Goal: Use online tool/utility: Utilize a website feature to perform a specific function

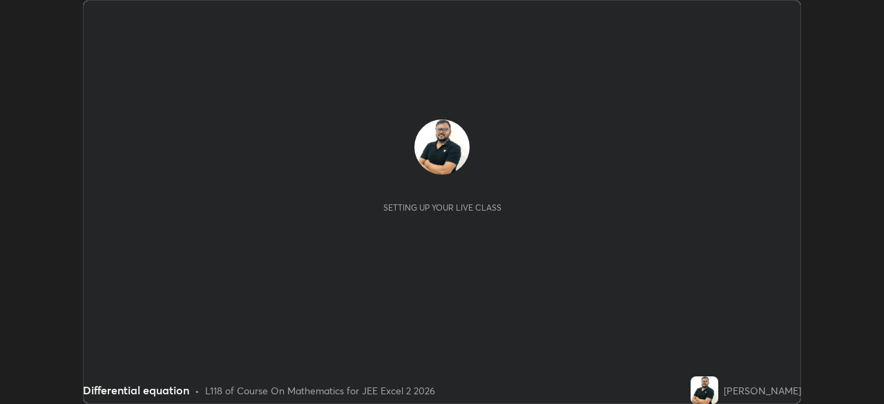
scroll to position [404, 884]
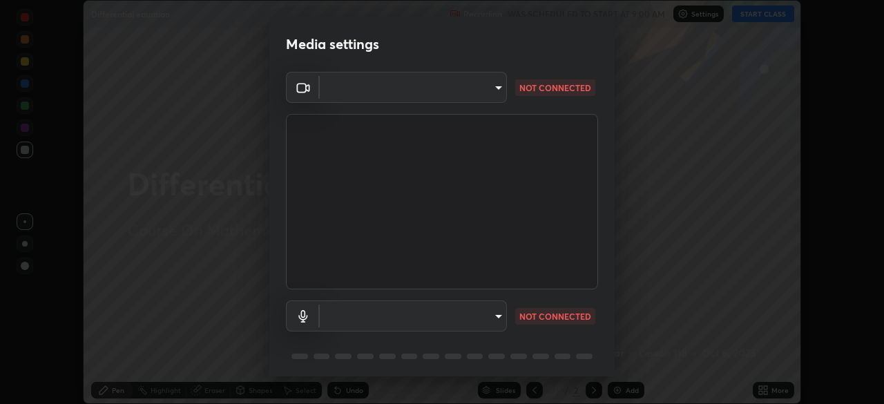
type input "39caa65dc23426385aa383ad0d0a4b68c28ae26f4a71cd21c25f84911154f6e3"
type input "default"
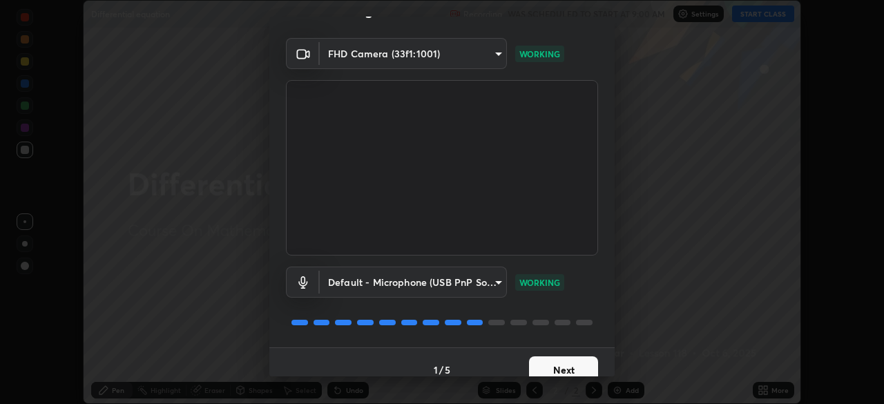
scroll to position [49, 0]
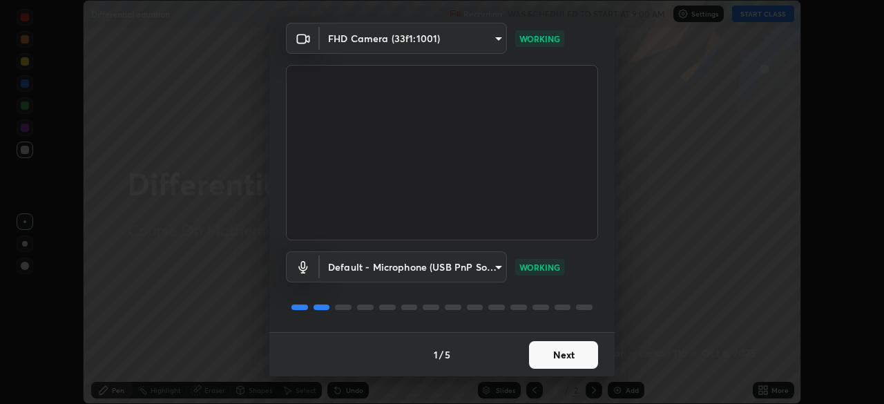
click at [563, 356] on button "Next" at bounding box center [563, 355] width 69 height 28
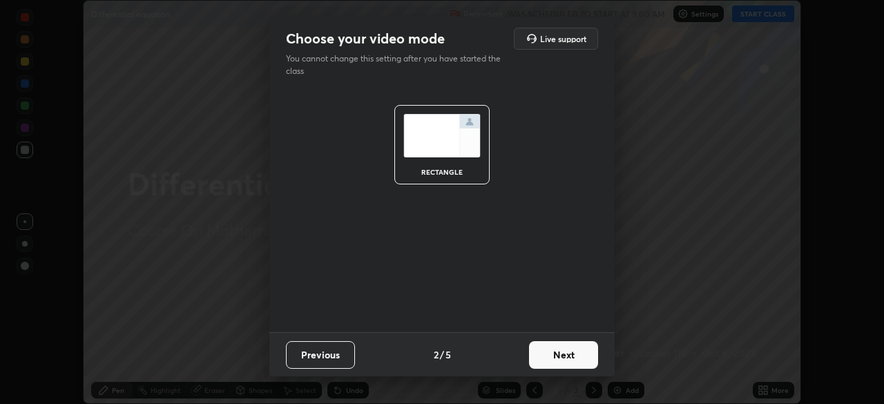
scroll to position [0, 0]
click at [570, 357] on button "Next" at bounding box center [563, 355] width 69 height 28
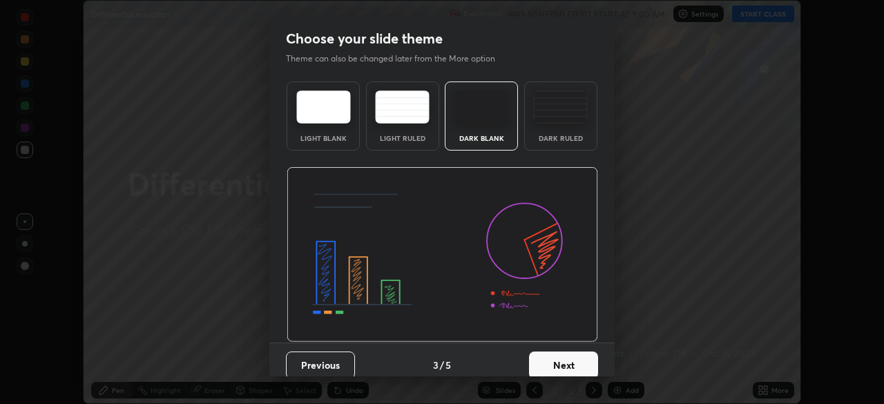
click at [569, 361] on button "Next" at bounding box center [563, 365] width 69 height 28
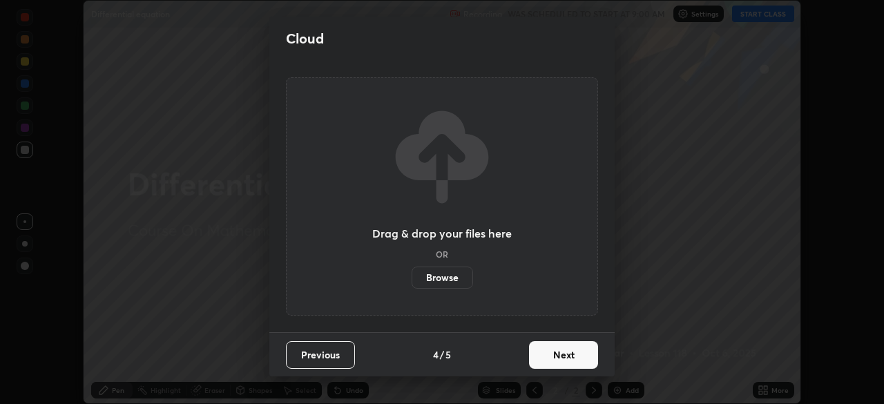
click at [569, 361] on button "Next" at bounding box center [563, 355] width 69 height 28
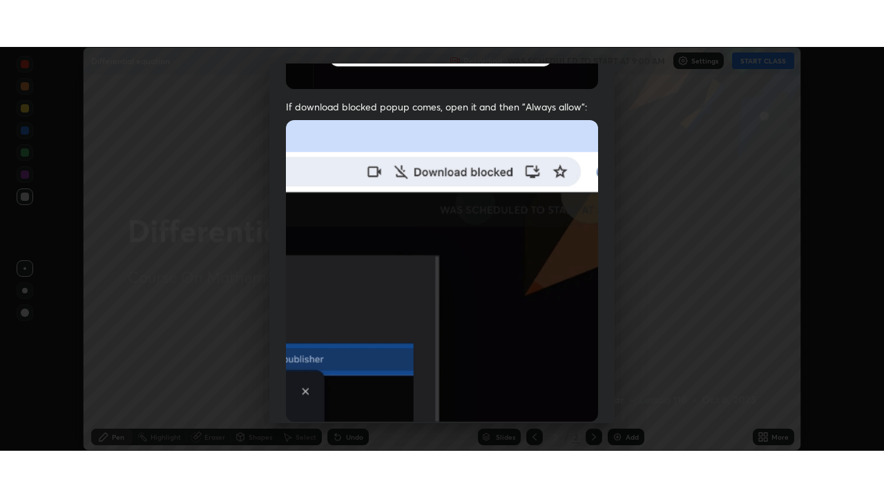
scroll to position [331, 0]
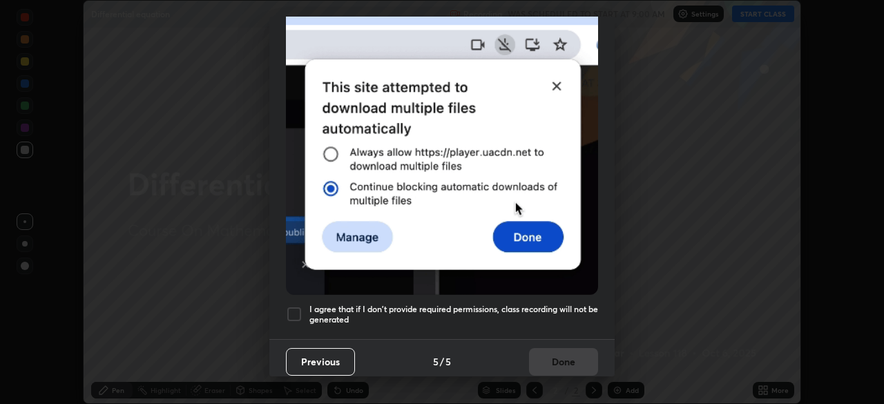
click at [293, 306] on div at bounding box center [294, 314] width 17 height 17
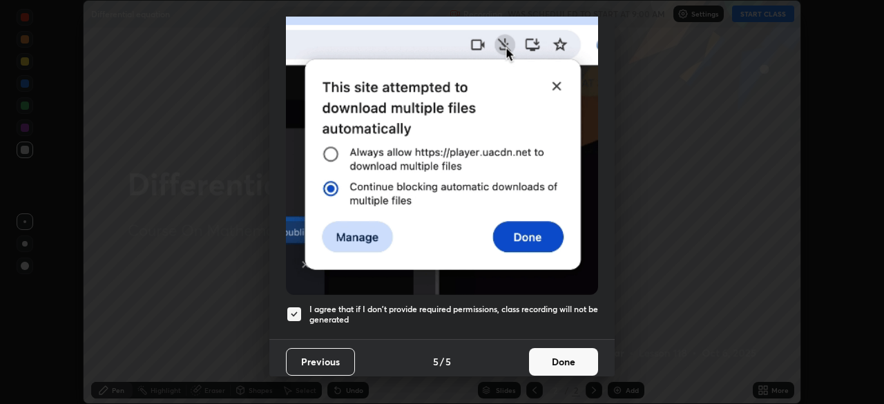
click at [559, 354] on button "Done" at bounding box center [563, 362] width 69 height 28
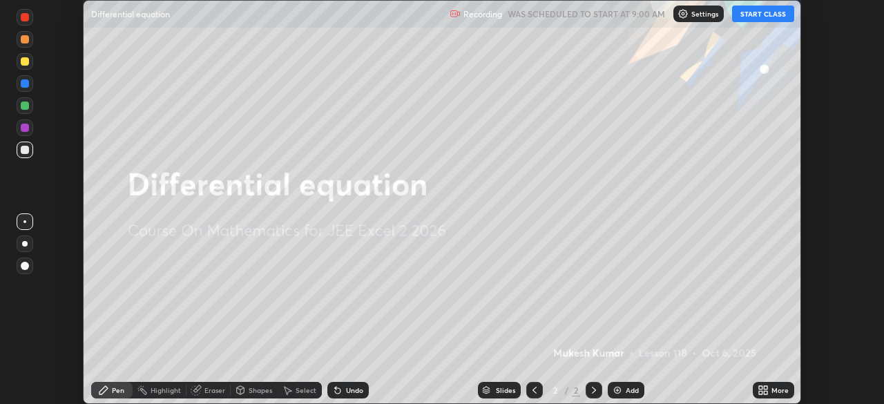
click at [756, 12] on button "START CLASS" at bounding box center [763, 14] width 62 height 17
click at [777, 393] on div "More" at bounding box center [779, 390] width 17 height 7
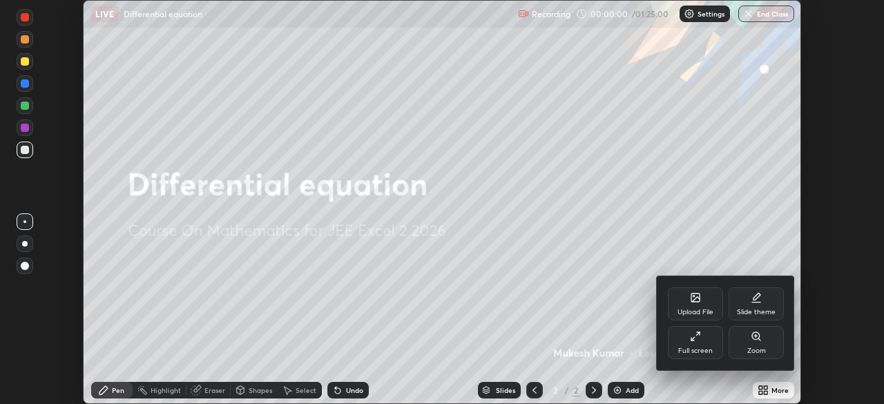
click at [696, 344] on div "Full screen" at bounding box center [695, 342] width 55 height 33
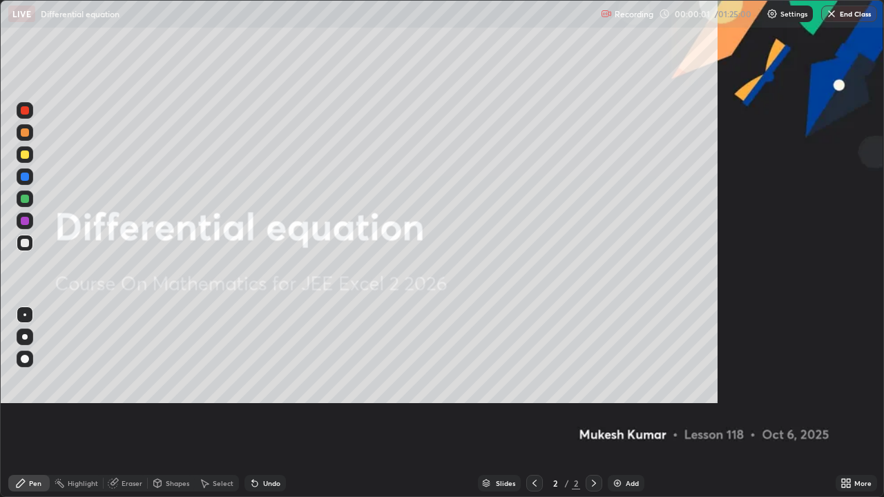
scroll to position [497, 884]
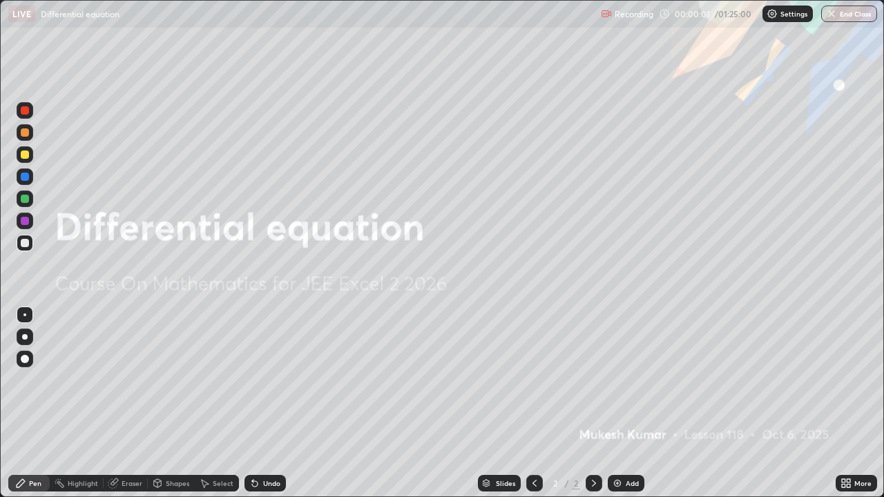
click at [616, 403] on img at bounding box center [617, 483] width 11 height 11
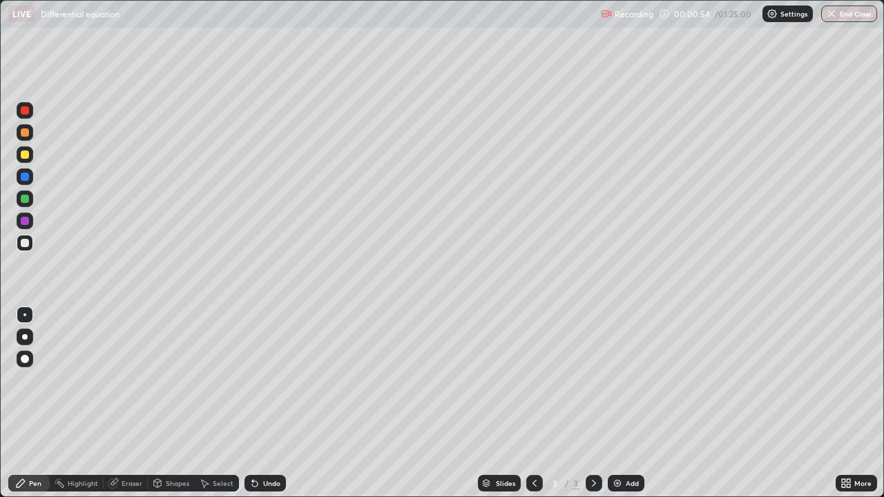
click at [26, 111] on div at bounding box center [25, 110] width 8 height 8
click at [26, 155] on div at bounding box center [25, 154] width 8 height 8
click at [265, 403] on div "Undo" at bounding box center [271, 483] width 17 height 7
click at [267, 403] on div "Undo" at bounding box center [271, 483] width 17 height 7
click at [268, 403] on div "Undo" at bounding box center [264, 483] width 41 height 17
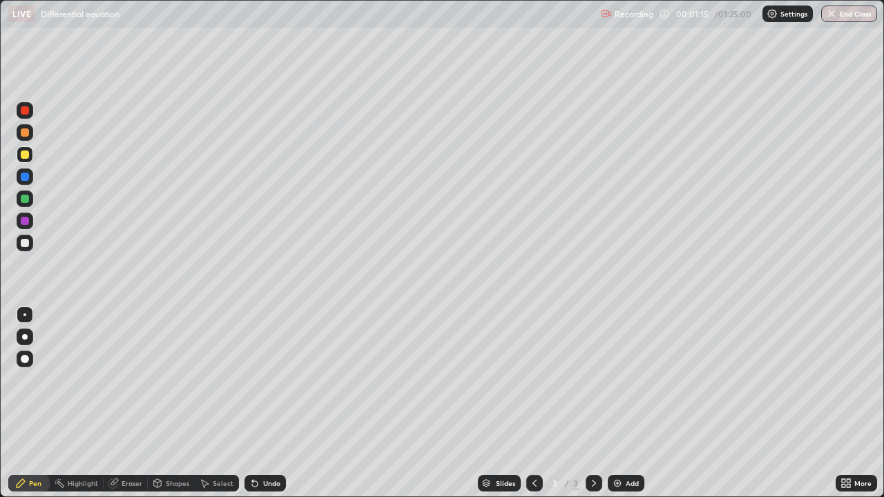
click at [271, 403] on div "Undo" at bounding box center [271, 483] width 17 height 7
click at [28, 200] on div at bounding box center [25, 199] width 8 height 8
click at [263, 403] on div "Undo" at bounding box center [271, 483] width 17 height 7
click at [23, 244] on div at bounding box center [25, 243] width 8 height 8
click at [273, 403] on div "Undo" at bounding box center [271, 483] width 17 height 7
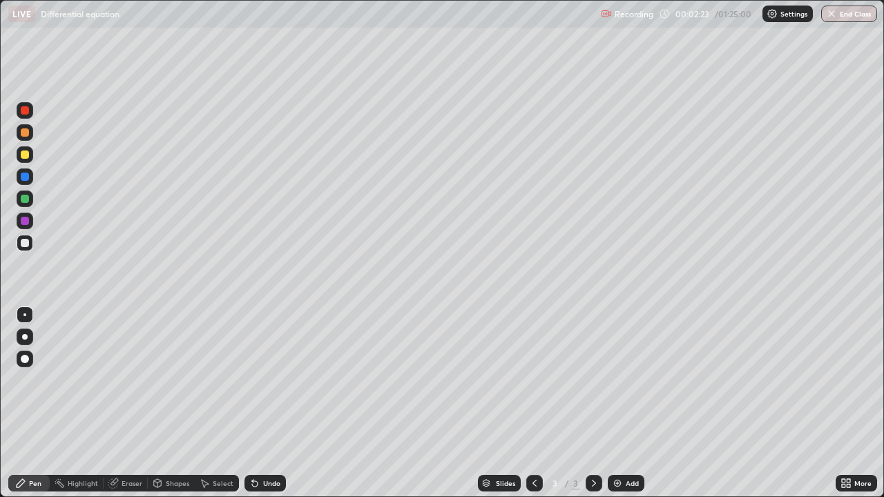
click at [273, 403] on div "Undo" at bounding box center [271, 483] width 17 height 7
click at [625, 403] on div "Add" at bounding box center [625, 483] width 37 height 17
click at [266, 403] on div "Undo" at bounding box center [264, 483] width 41 height 17
click at [269, 403] on div "Undo" at bounding box center [271, 483] width 17 height 7
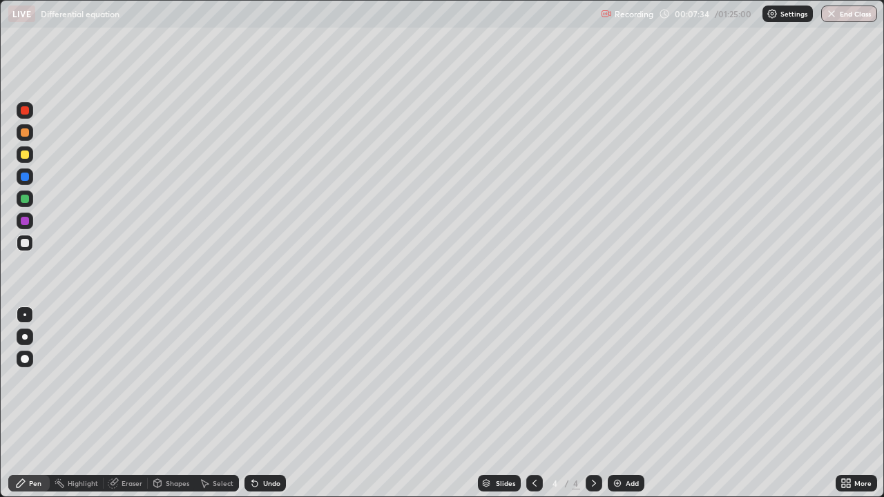
click at [26, 199] on div at bounding box center [25, 199] width 8 height 8
click at [269, 403] on div "Undo" at bounding box center [271, 483] width 17 height 7
click at [25, 243] on div at bounding box center [25, 243] width 8 height 8
click at [30, 198] on div at bounding box center [25, 199] width 17 height 17
click at [175, 403] on div "Shapes" at bounding box center [177, 483] width 23 height 7
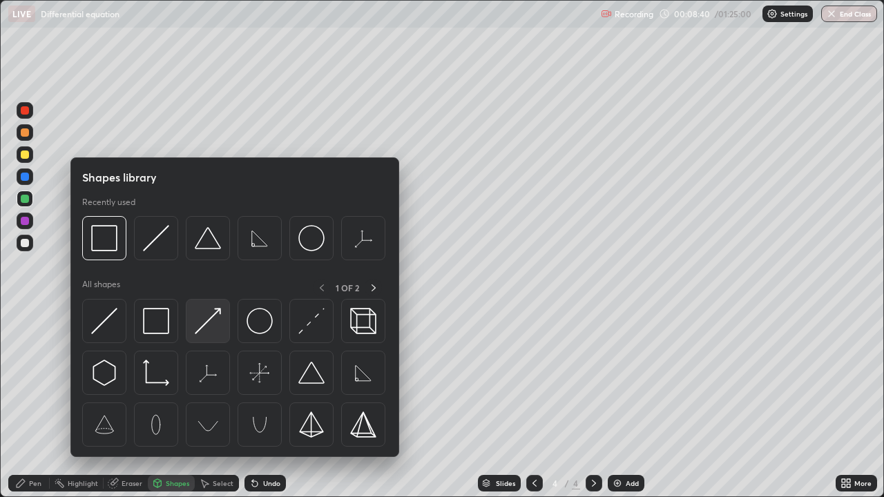
click at [207, 323] on img at bounding box center [208, 321] width 26 height 26
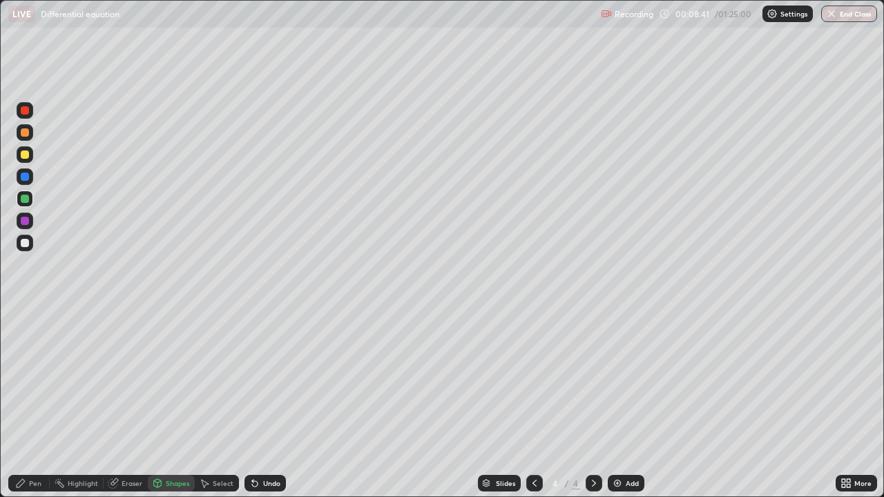
click at [176, 403] on div "Shapes" at bounding box center [177, 483] width 23 height 7
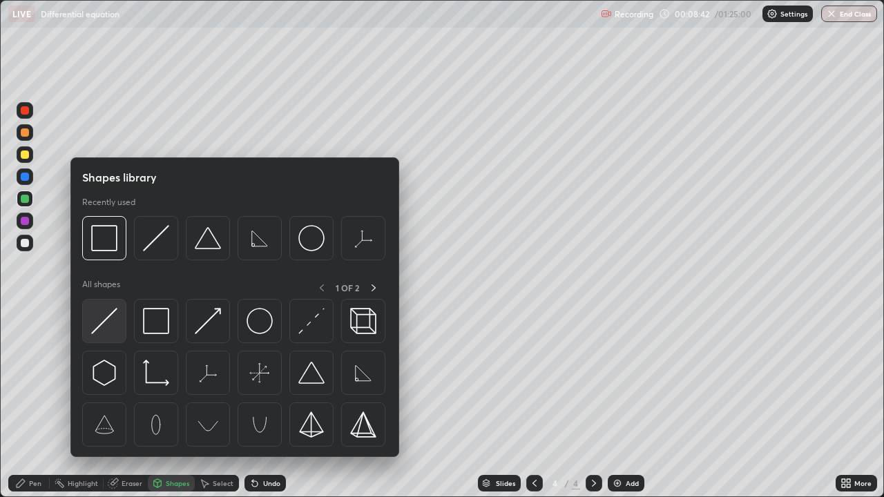
click at [104, 324] on img at bounding box center [104, 321] width 26 height 26
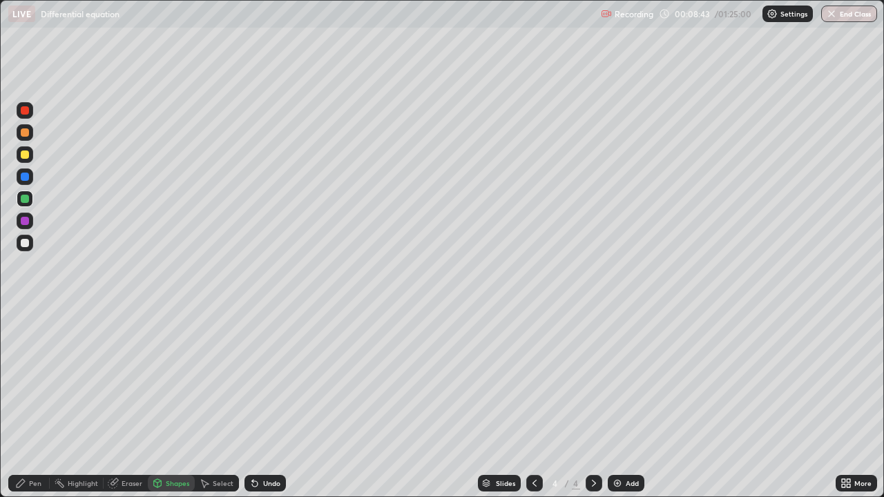
click at [176, 403] on div "Shapes" at bounding box center [177, 483] width 23 height 7
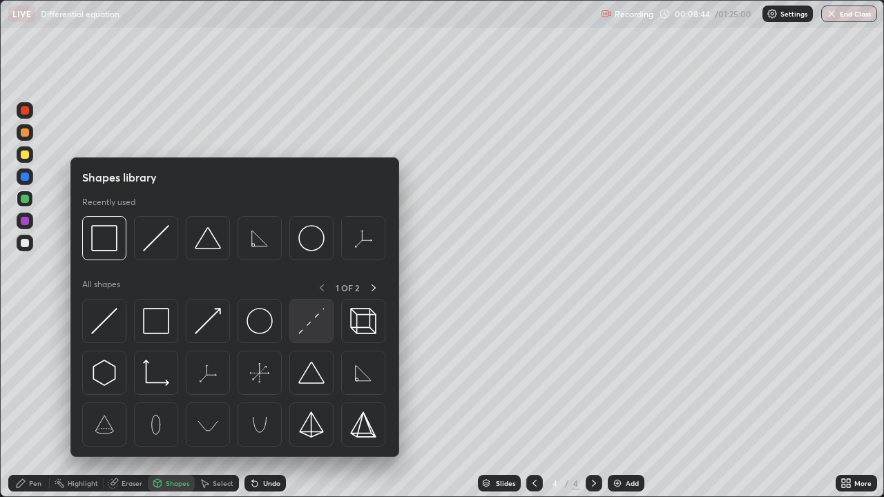
click at [308, 327] on img at bounding box center [311, 321] width 26 height 26
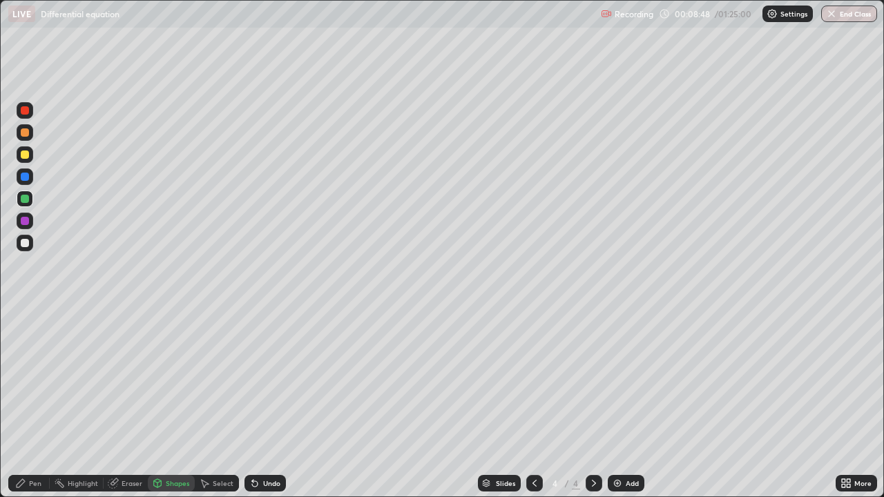
click at [37, 403] on div "Pen" at bounding box center [35, 483] width 12 height 7
click at [26, 244] on div at bounding box center [25, 243] width 8 height 8
click at [268, 403] on div "Undo" at bounding box center [271, 483] width 17 height 7
click at [270, 403] on div "Undo" at bounding box center [271, 483] width 17 height 7
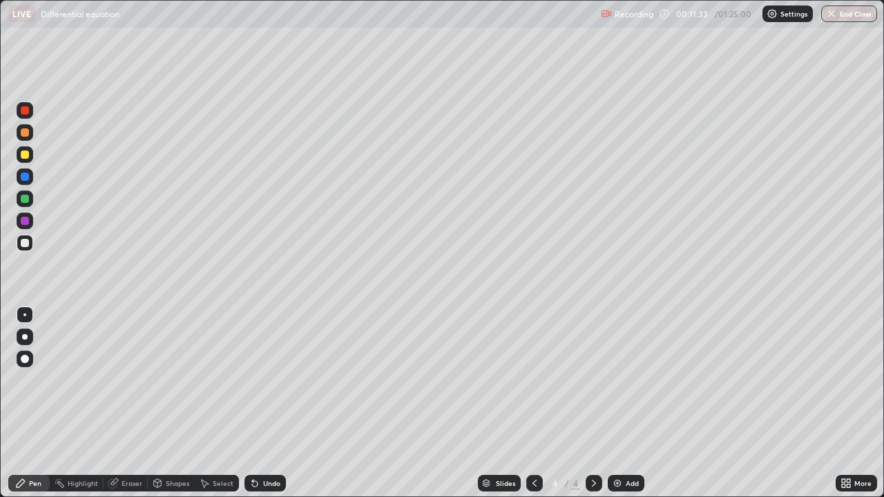
click at [265, 403] on div "Undo" at bounding box center [271, 483] width 17 height 7
click at [263, 403] on div "Undo" at bounding box center [271, 483] width 17 height 7
click at [266, 403] on div "Undo" at bounding box center [271, 483] width 17 height 7
click at [268, 403] on div "Undo" at bounding box center [271, 483] width 17 height 7
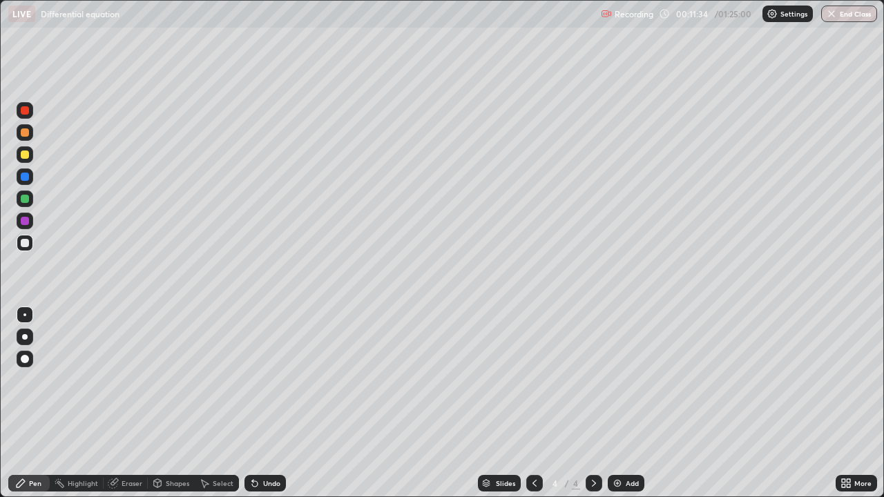
click at [272, 403] on div "Undo" at bounding box center [271, 483] width 17 height 7
click at [273, 403] on div "Undo" at bounding box center [264, 483] width 41 height 17
click at [274, 403] on div "Undo" at bounding box center [264, 483] width 41 height 17
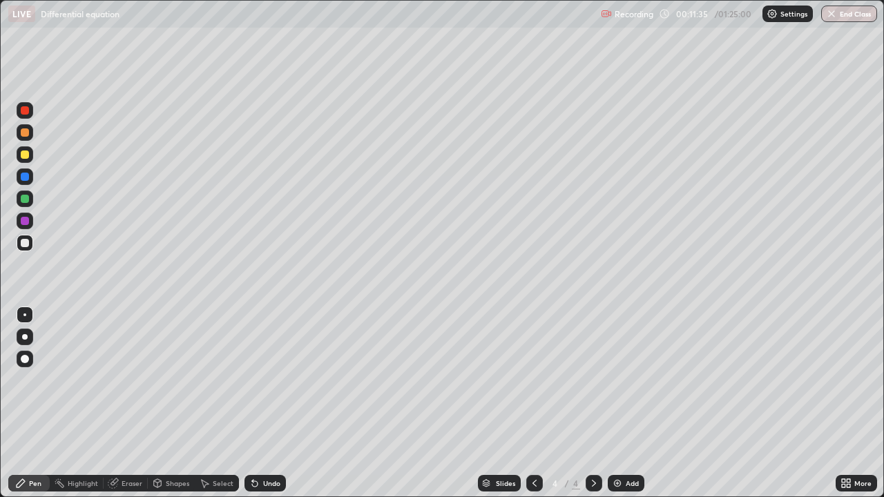
click at [275, 403] on div "Undo" at bounding box center [264, 483] width 41 height 17
click at [270, 403] on div "Undo" at bounding box center [271, 483] width 17 height 7
click at [269, 403] on div "Undo" at bounding box center [271, 483] width 17 height 7
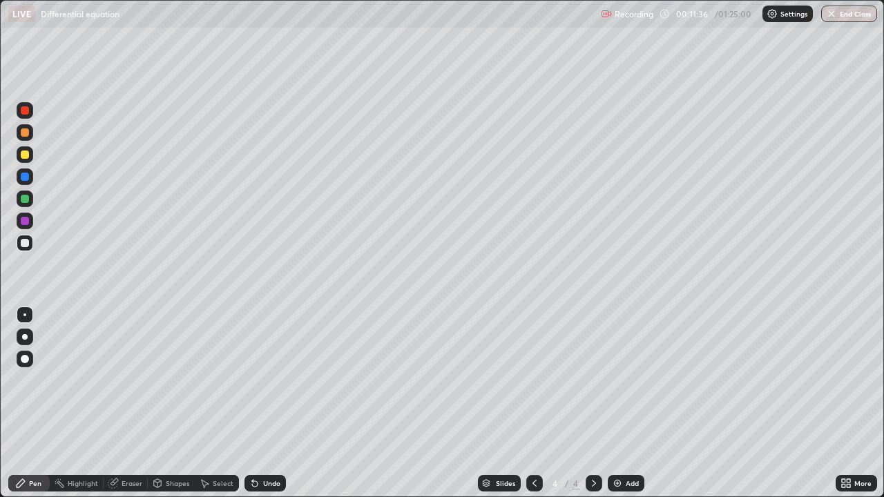
click at [267, 403] on div "Undo" at bounding box center [271, 483] width 17 height 7
click at [623, 403] on div "Add" at bounding box center [625, 483] width 37 height 17
click at [28, 110] on div at bounding box center [25, 110] width 8 height 8
click at [28, 152] on div at bounding box center [25, 154] width 8 height 8
click at [25, 179] on div at bounding box center [25, 177] width 8 height 8
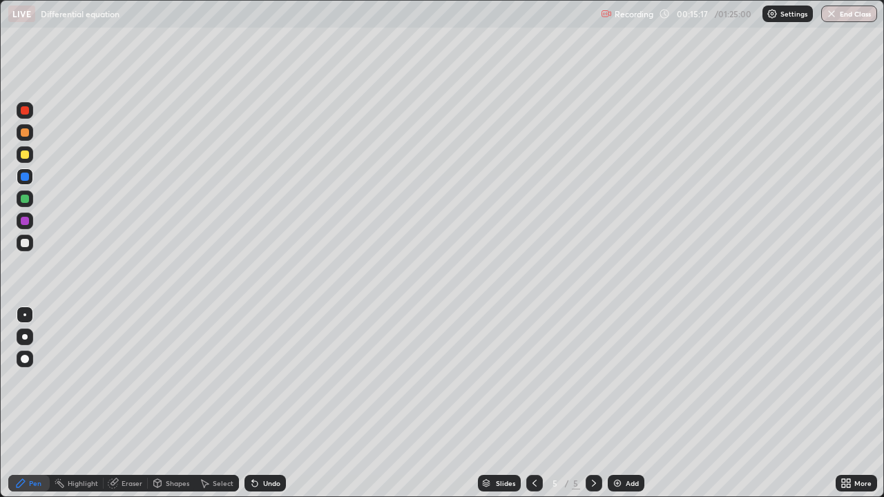
click at [26, 244] on div at bounding box center [25, 243] width 8 height 8
click at [264, 403] on div "Undo" at bounding box center [271, 483] width 17 height 7
click at [532, 403] on icon at bounding box center [534, 483] width 11 height 11
click at [594, 403] on icon at bounding box center [593, 483] width 11 height 11
click at [24, 198] on div at bounding box center [25, 199] width 8 height 8
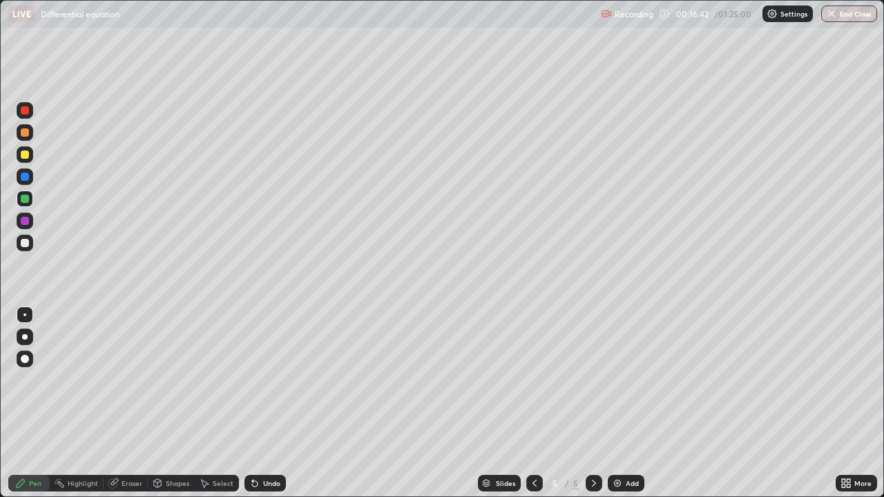
click at [266, 403] on div "Undo" at bounding box center [271, 483] width 17 height 7
click at [28, 242] on div at bounding box center [25, 243] width 8 height 8
click at [28, 198] on div at bounding box center [25, 199] width 8 height 8
click at [24, 155] on div at bounding box center [25, 154] width 8 height 8
click at [178, 403] on div "Shapes" at bounding box center [177, 483] width 23 height 7
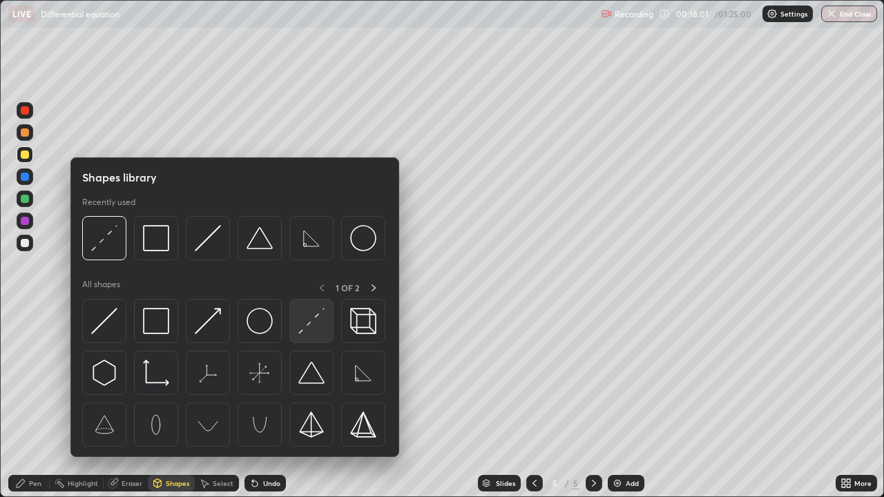
click at [314, 324] on img at bounding box center [311, 321] width 26 height 26
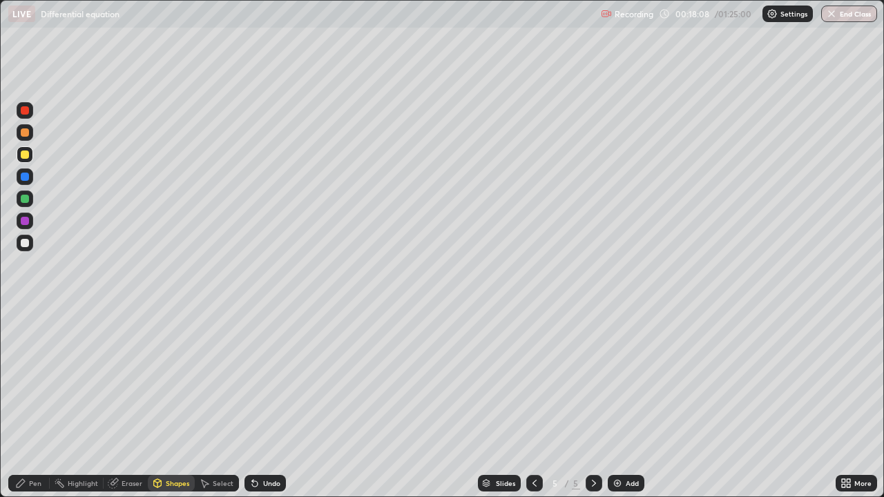
click at [37, 403] on div "Pen" at bounding box center [35, 483] width 12 height 7
click at [25, 243] on div at bounding box center [25, 243] width 8 height 8
click at [220, 403] on div "Select" at bounding box center [223, 483] width 21 height 7
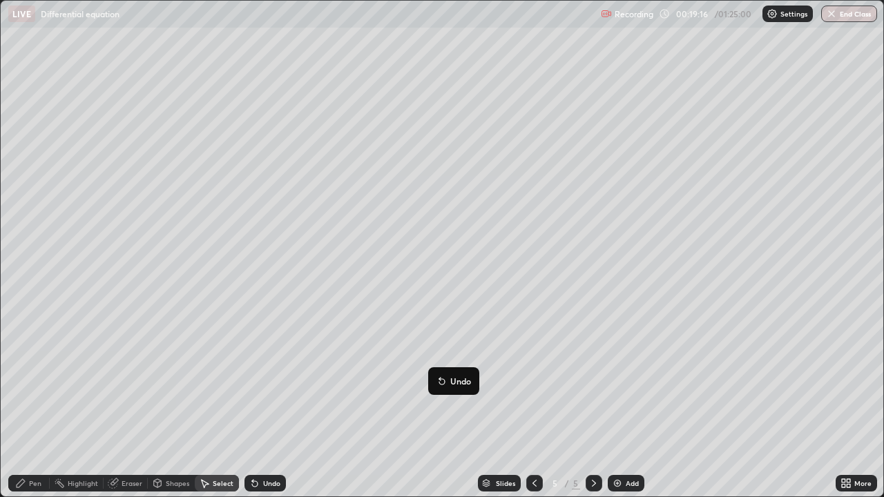
click at [34, 403] on div "Pen" at bounding box center [35, 483] width 12 height 7
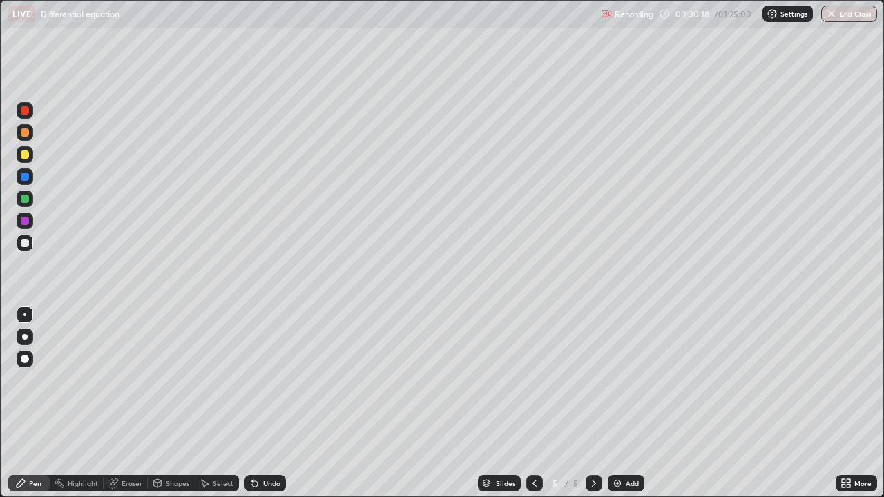
click at [592, 403] on icon at bounding box center [593, 483] width 11 height 11
click at [622, 403] on div "Add" at bounding box center [625, 483] width 37 height 17
click at [30, 111] on div at bounding box center [25, 110] width 17 height 17
click at [26, 244] on div at bounding box center [25, 243] width 8 height 8
click at [28, 198] on div at bounding box center [25, 199] width 8 height 8
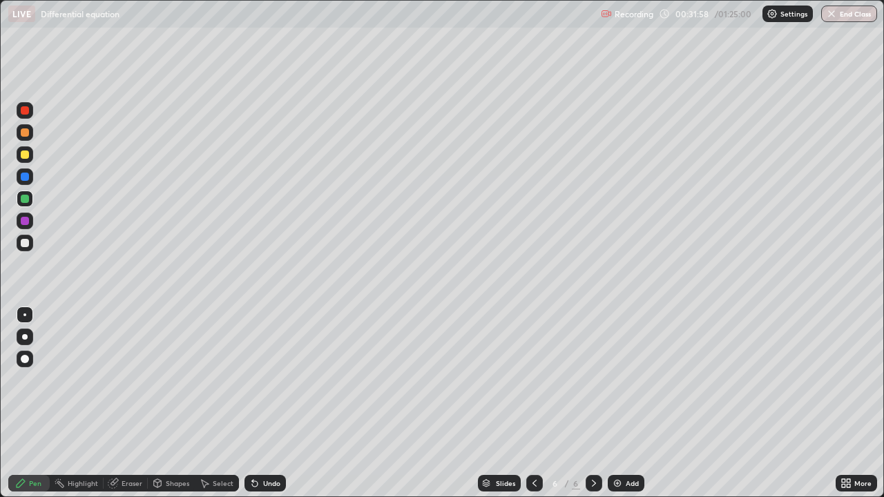
click at [266, 403] on div "Undo" at bounding box center [271, 483] width 17 height 7
click at [27, 242] on div at bounding box center [25, 243] width 8 height 8
click at [25, 199] on div at bounding box center [25, 199] width 8 height 8
click at [26, 244] on div at bounding box center [25, 243] width 8 height 8
click at [634, 403] on div "Add" at bounding box center [631, 483] width 13 height 7
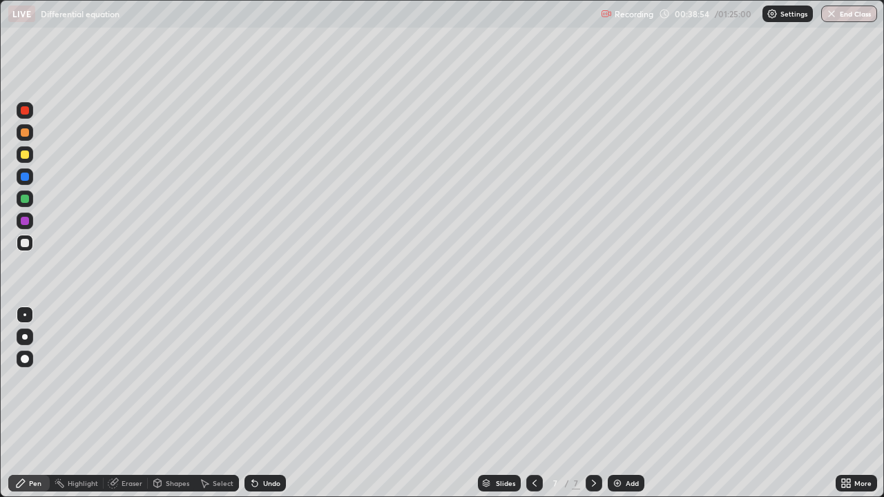
click at [25, 153] on div at bounding box center [25, 154] width 8 height 8
click at [266, 403] on div "Undo" at bounding box center [271, 483] width 17 height 7
click at [265, 403] on div "Undo" at bounding box center [271, 483] width 17 height 7
click at [269, 403] on div "Undo" at bounding box center [271, 483] width 17 height 7
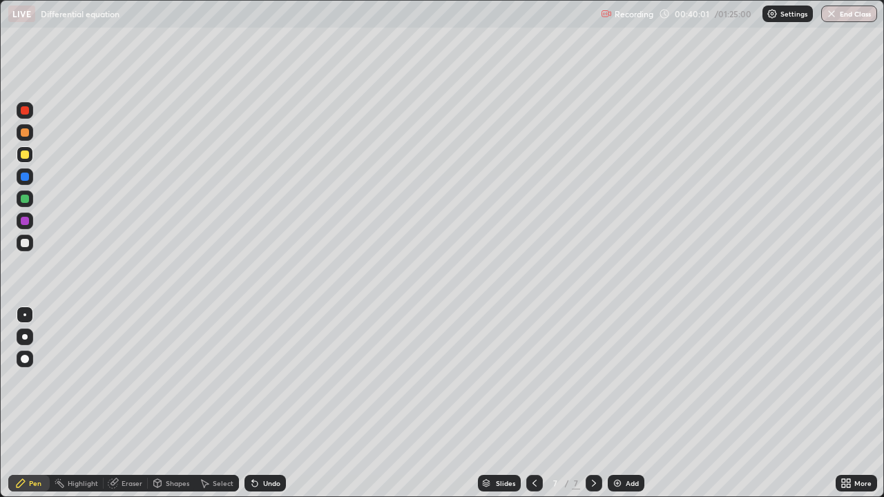
click at [269, 403] on div "Undo" at bounding box center [271, 483] width 17 height 7
click at [271, 403] on div "Undo" at bounding box center [264, 483] width 41 height 17
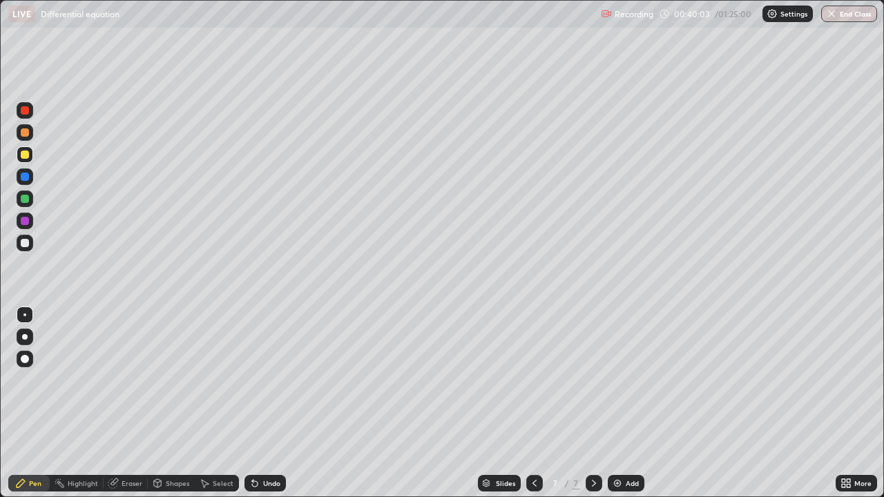
click at [266, 403] on div "Undo" at bounding box center [264, 483] width 41 height 17
click at [266, 403] on div "Undo" at bounding box center [271, 483] width 17 height 7
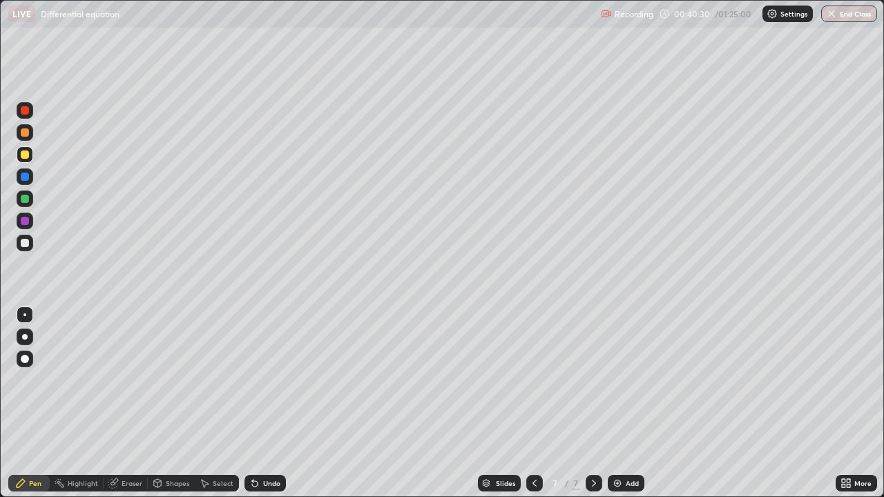
click at [23, 242] on div at bounding box center [25, 243] width 8 height 8
click at [26, 199] on div at bounding box center [25, 199] width 8 height 8
click at [268, 403] on div "Undo" at bounding box center [271, 483] width 17 height 7
click at [269, 403] on div "Undo" at bounding box center [271, 483] width 17 height 7
click at [268, 403] on div "Undo" at bounding box center [271, 483] width 17 height 7
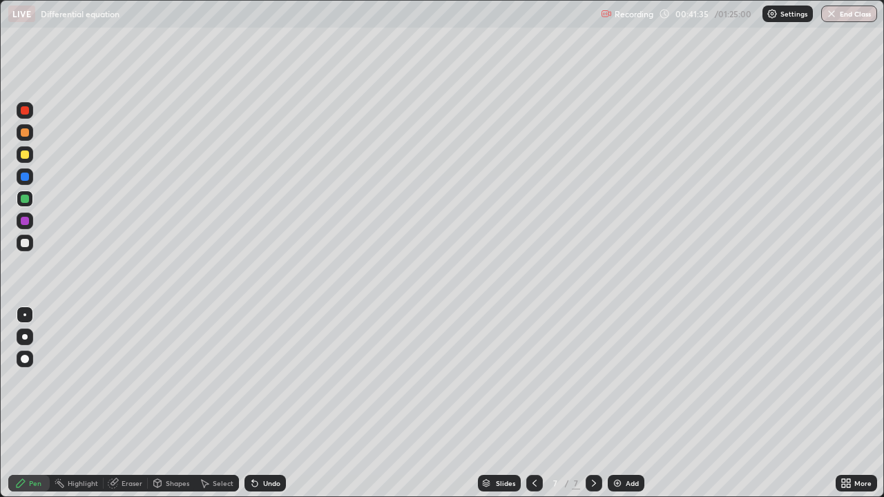
click at [263, 403] on div "Undo" at bounding box center [271, 483] width 17 height 7
click at [270, 403] on div "Undo" at bounding box center [271, 483] width 17 height 7
click at [264, 403] on div "Undo" at bounding box center [271, 483] width 17 height 7
click at [269, 403] on div "Undo" at bounding box center [271, 483] width 17 height 7
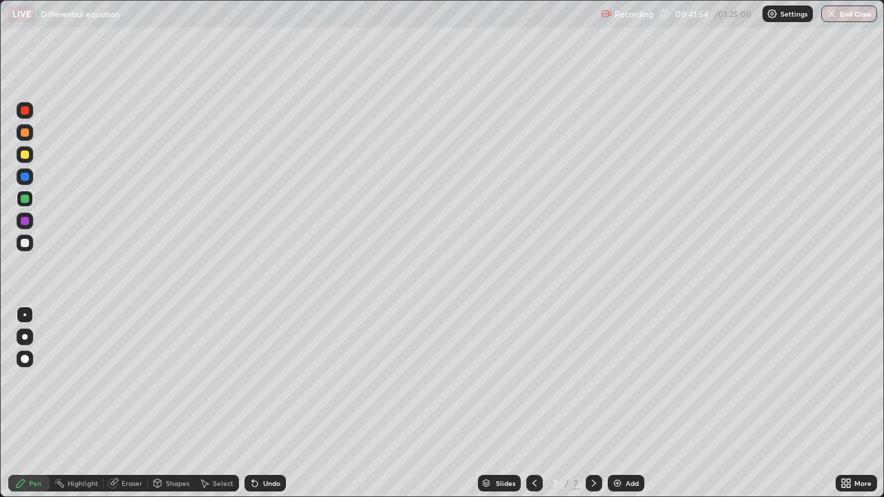
click at [269, 403] on div "Undo" at bounding box center [271, 483] width 17 height 7
click at [267, 403] on div "Undo" at bounding box center [271, 483] width 17 height 7
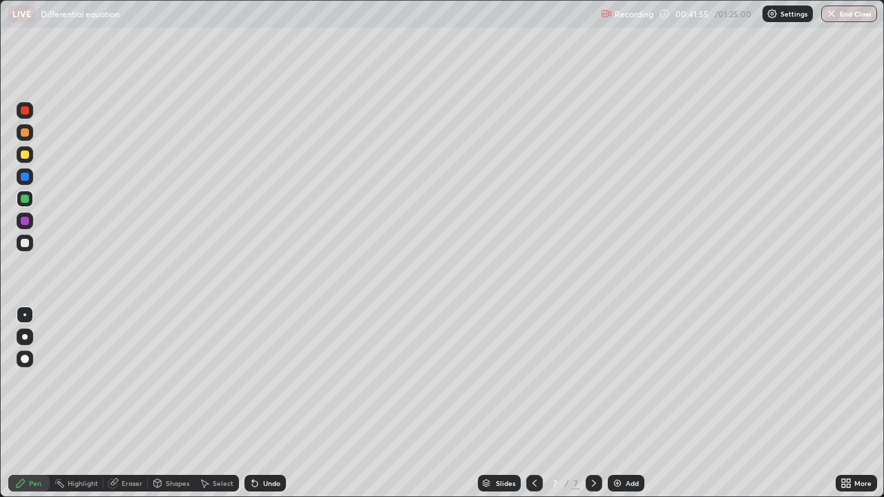
click at [267, 403] on div "Undo" at bounding box center [271, 483] width 17 height 7
click at [265, 403] on div "Undo" at bounding box center [271, 483] width 17 height 7
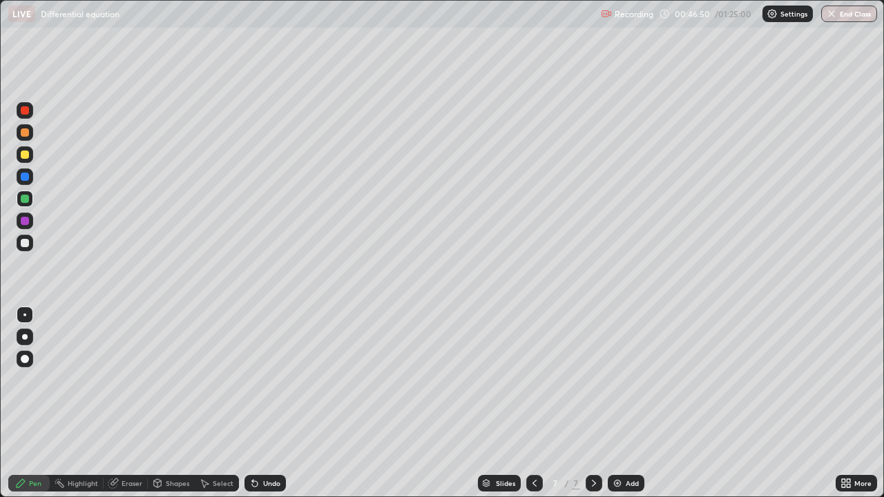
click at [626, 403] on div "Add" at bounding box center [631, 483] width 13 height 7
click at [26, 106] on div at bounding box center [25, 110] width 8 height 8
click at [175, 403] on div "Shapes" at bounding box center [177, 483] width 23 height 7
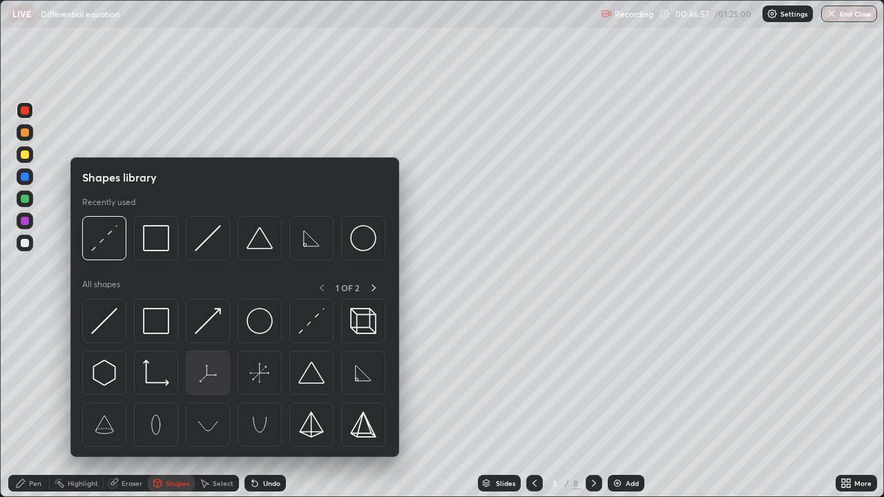
click at [211, 377] on img at bounding box center [208, 373] width 26 height 26
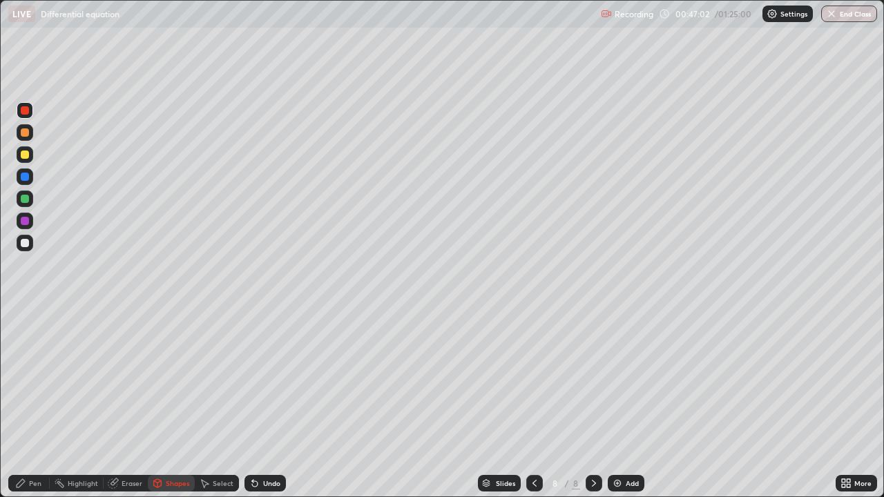
click at [38, 403] on div "Pen" at bounding box center [35, 483] width 12 height 7
click at [26, 240] on div at bounding box center [25, 243] width 8 height 8
click at [270, 403] on div "Undo" at bounding box center [271, 483] width 17 height 7
click at [271, 403] on div "Undo" at bounding box center [271, 483] width 17 height 7
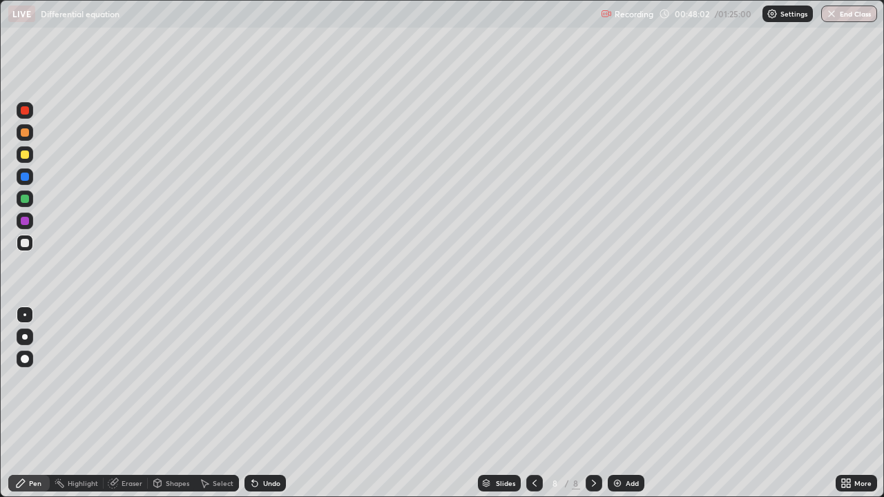
click at [267, 403] on div "Undo" at bounding box center [271, 483] width 17 height 7
click at [267, 403] on div "Undo" at bounding box center [264, 483] width 41 height 17
click at [268, 403] on div "Undo" at bounding box center [271, 483] width 17 height 7
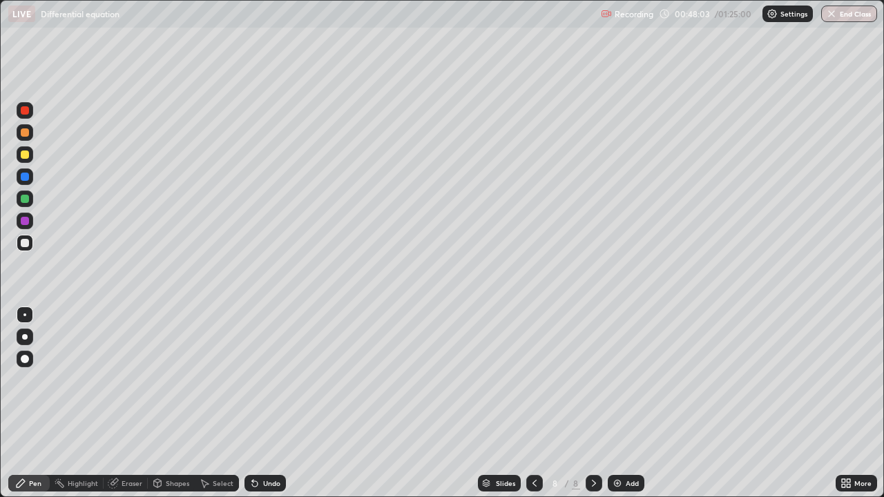
click at [268, 403] on div "Undo" at bounding box center [271, 483] width 17 height 7
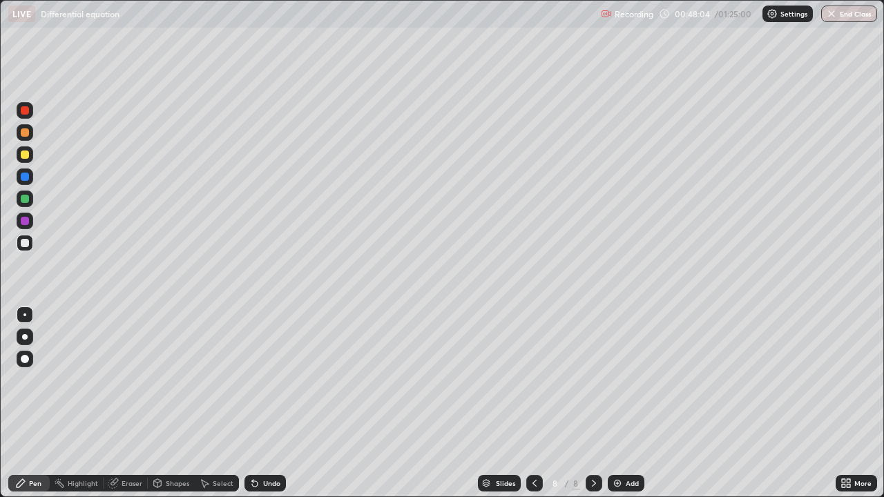
click at [268, 403] on div "Undo" at bounding box center [271, 483] width 17 height 7
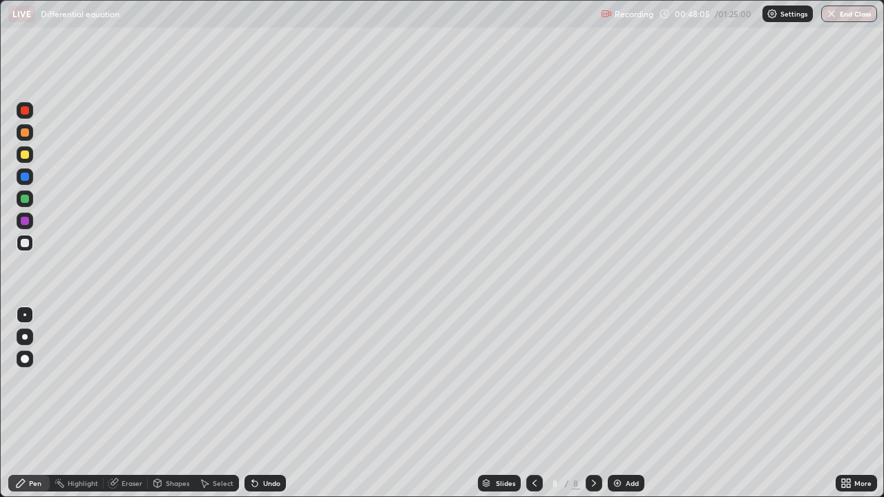
click at [268, 403] on div "Undo" at bounding box center [271, 483] width 17 height 7
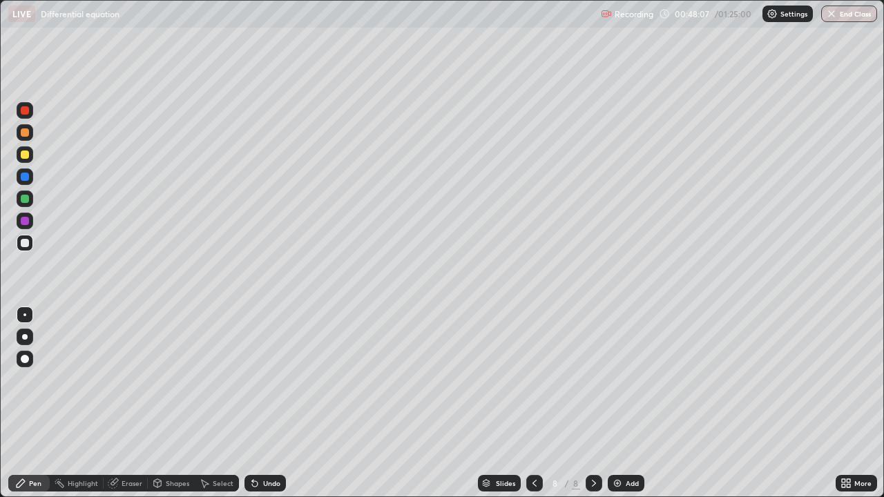
click at [268, 403] on div "Undo" at bounding box center [271, 483] width 17 height 7
click at [530, 403] on icon at bounding box center [534, 483] width 11 height 11
click at [594, 403] on icon at bounding box center [593, 483] width 11 height 11
click at [25, 199] on div at bounding box center [25, 199] width 8 height 8
click at [27, 244] on div at bounding box center [25, 243] width 8 height 8
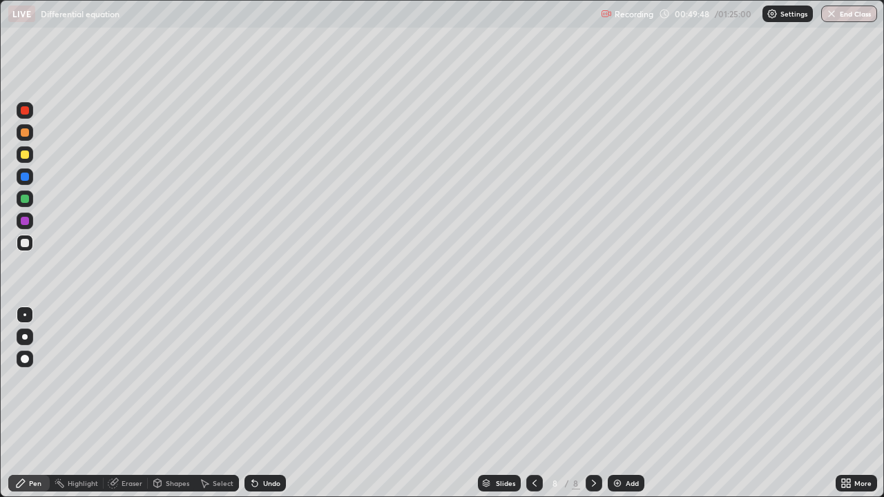
click at [269, 403] on div "Undo" at bounding box center [271, 483] width 17 height 7
click at [629, 403] on div "Add" at bounding box center [631, 483] width 13 height 7
click at [31, 111] on div at bounding box center [25, 110] width 17 height 17
click at [124, 403] on div "Eraser" at bounding box center [131, 483] width 21 height 7
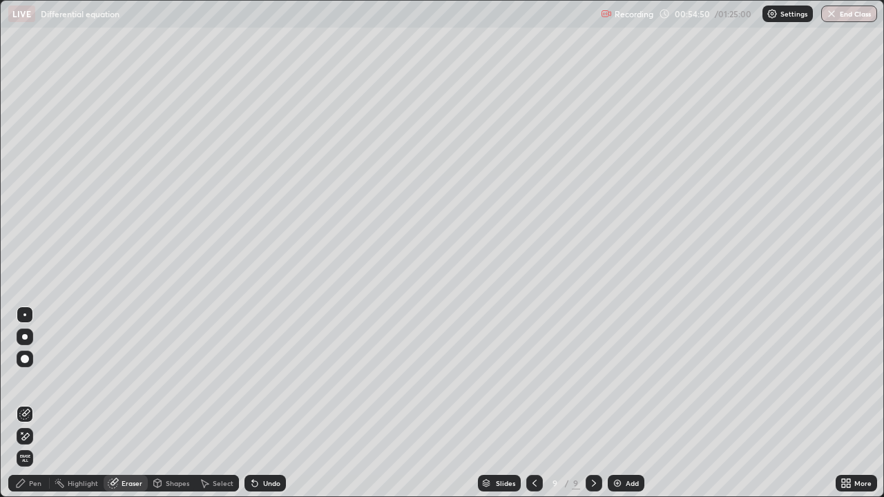
click at [35, 403] on div "Pen" at bounding box center [35, 483] width 12 height 7
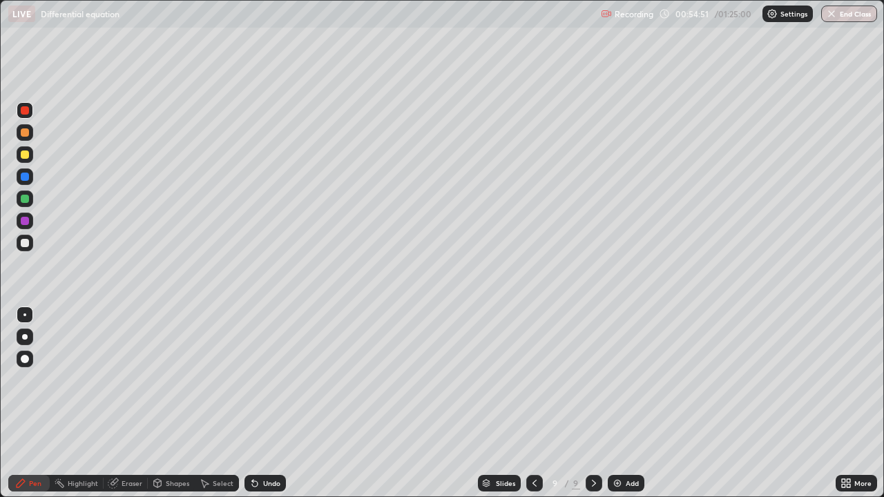
click at [26, 222] on div at bounding box center [25, 221] width 8 height 8
click at [25, 222] on div at bounding box center [25, 221] width 8 height 8
click at [28, 197] on div at bounding box center [25, 199] width 8 height 8
click at [28, 242] on div at bounding box center [25, 243] width 8 height 8
click at [131, 403] on div "Eraser" at bounding box center [131, 483] width 21 height 7
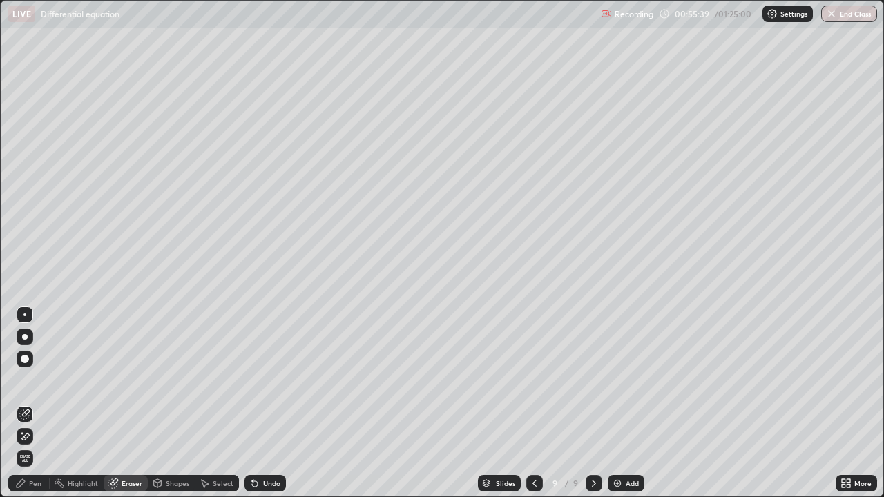
click at [39, 403] on div "Pen" at bounding box center [35, 483] width 12 height 7
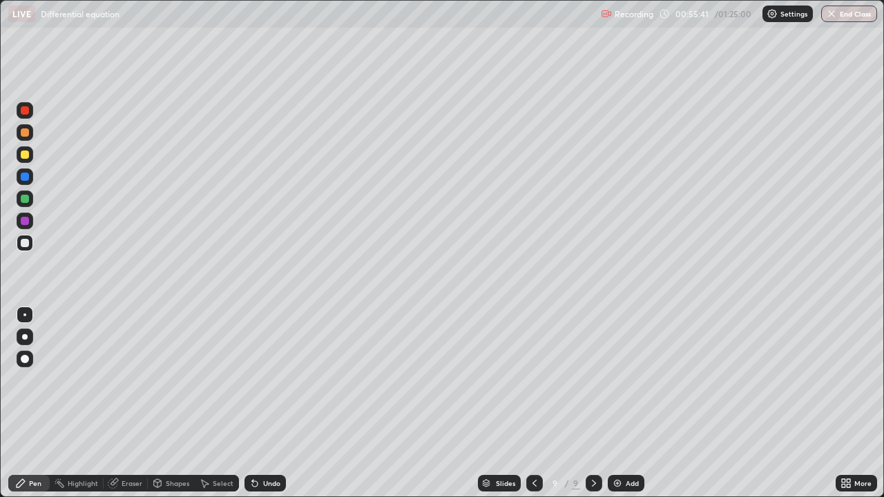
click at [25, 224] on div at bounding box center [25, 221] width 8 height 8
click at [32, 241] on div at bounding box center [25, 243] width 17 height 17
click at [533, 403] on icon at bounding box center [534, 483] width 11 height 11
click at [592, 403] on icon at bounding box center [593, 483] width 11 height 11
click at [24, 199] on div at bounding box center [25, 199] width 8 height 8
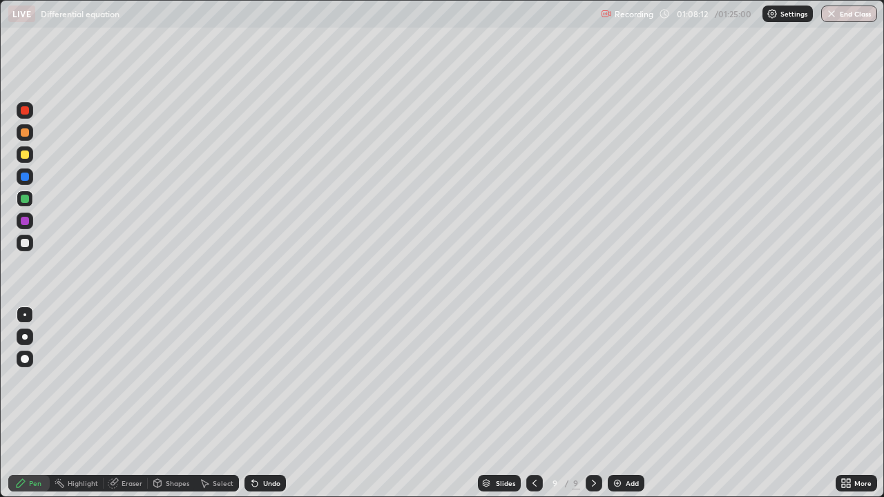
click at [26, 243] on div at bounding box center [25, 243] width 8 height 8
click at [19, 242] on div at bounding box center [25, 243] width 17 height 17
click at [625, 403] on div "Add" at bounding box center [631, 483] width 13 height 7
click at [28, 110] on div at bounding box center [25, 110] width 8 height 8
click at [28, 153] on div at bounding box center [25, 154] width 8 height 8
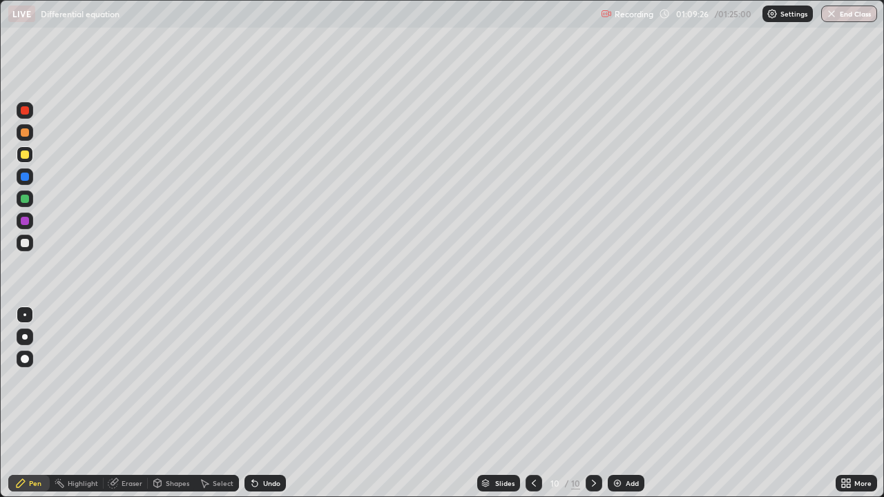
click at [26, 197] on div at bounding box center [25, 199] width 8 height 8
click at [28, 246] on div at bounding box center [25, 243] width 17 height 17
click at [28, 154] on div at bounding box center [25, 154] width 8 height 8
click at [28, 244] on div at bounding box center [25, 243] width 8 height 8
click at [268, 403] on div "Undo" at bounding box center [271, 483] width 17 height 7
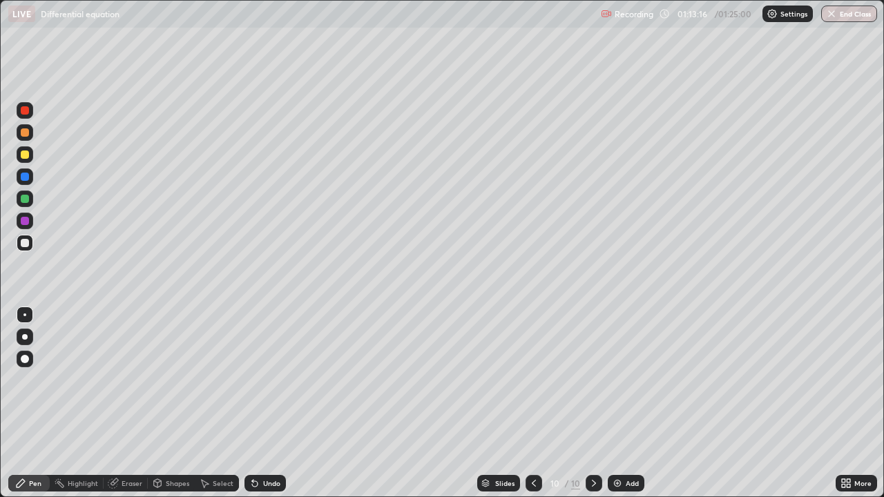
click at [268, 403] on div "Undo" at bounding box center [271, 483] width 17 height 7
click at [263, 403] on div "Undo" at bounding box center [271, 483] width 17 height 7
click at [260, 403] on div "Undo" at bounding box center [264, 483] width 41 height 17
click at [219, 403] on div "Select" at bounding box center [223, 483] width 21 height 7
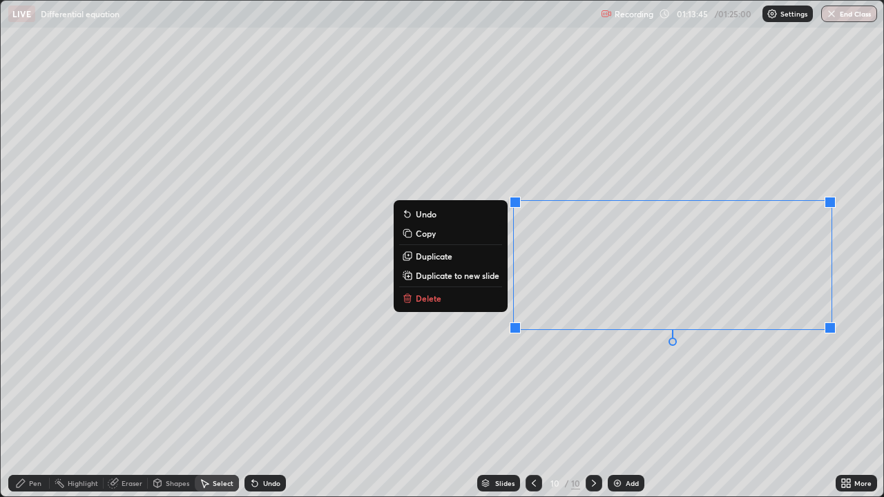
click at [434, 302] on p "Delete" at bounding box center [429, 298] width 26 height 11
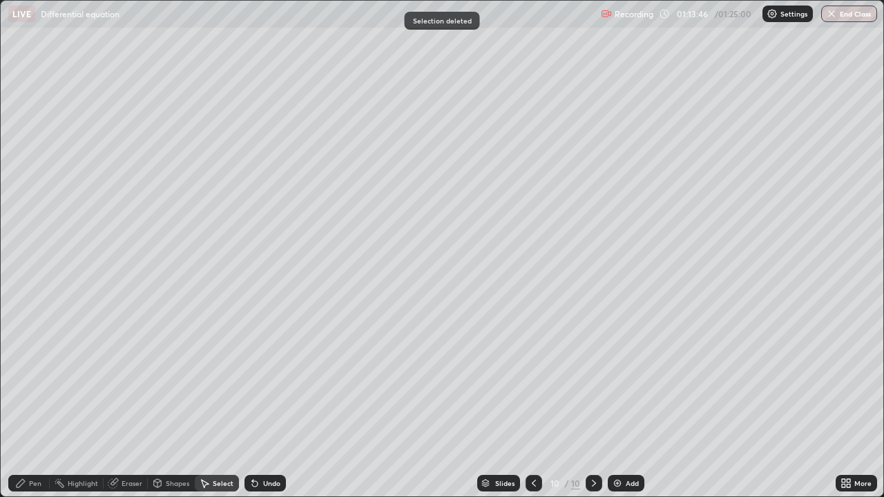
click at [33, 403] on div "Pen" at bounding box center [28, 483] width 41 height 17
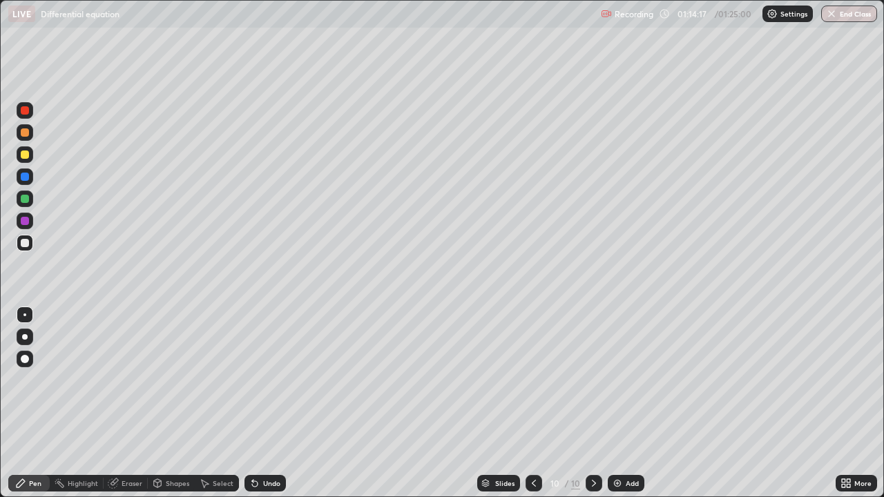
click at [30, 197] on div at bounding box center [25, 199] width 17 height 17
click at [279, 403] on div "Undo" at bounding box center [264, 483] width 41 height 17
click at [27, 244] on div at bounding box center [25, 243] width 8 height 8
click at [532, 403] on icon at bounding box center [533, 483] width 11 height 11
click at [532, 403] on icon at bounding box center [534, 483] width 4 height 7
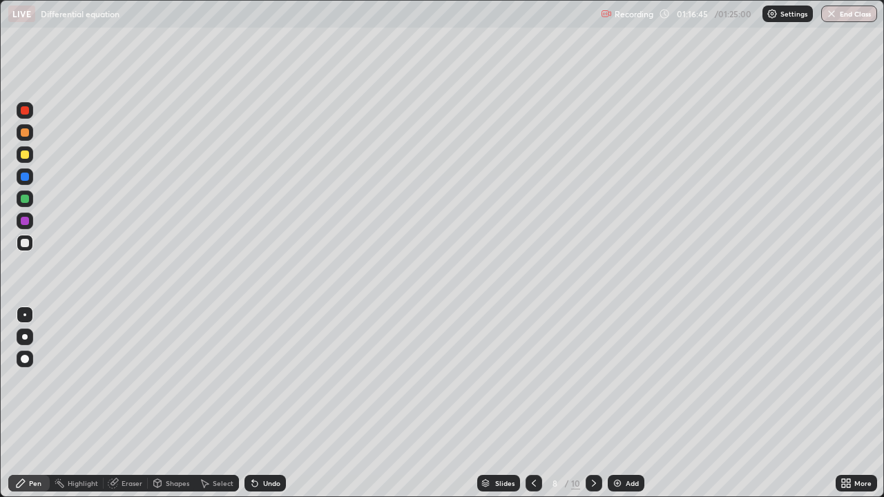
click at [592, 403] on icon at bounding box center [593, 483] width 11 height 11
click at [592, 403] on div at bounding box center [593, 483] width 17 height 17
click at [594, 403] on div at bounding box center [593, 483] width 17 height 17
click at [594, 403] on icon at bounding box center [593, 483] width 11 height 11
click at [592, 403] on icon at bounding box center [593, 483] width 11 height 11
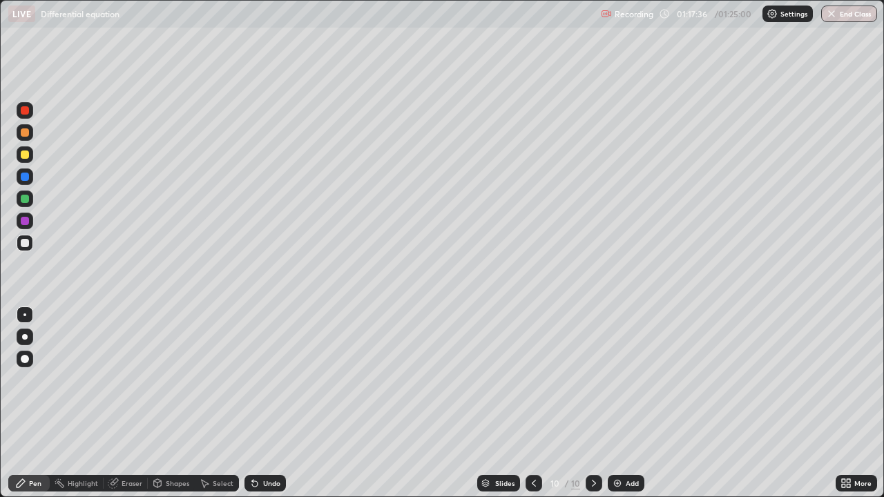
click at [627, 403] on div "Add" at bounding box center [625, 483] width 37 height 17
click at [26, 113] on div at bounding box center [25, 110] width 8 height 8
click at [26, 152] on div at bounding box center [25, 154] width 8 height 8
click at [26, 242] on div at bounding box center [25, 243] width 8 height 8
click at [23, 202] on div at bounding box center [25, 199] width 8 height 8
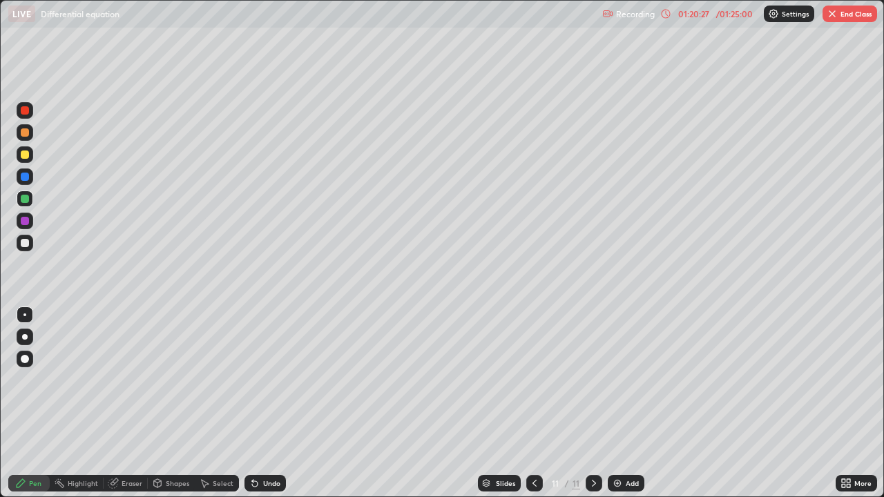
click at [26, 242] on div at bounding box center [25, 243] width 8 height 8
click at [26, 171] on div at bounding box center [25, 176] width 17 height 17
click at [836, 18] on img "button" at bounding box center [831, 13] width 11 height 11
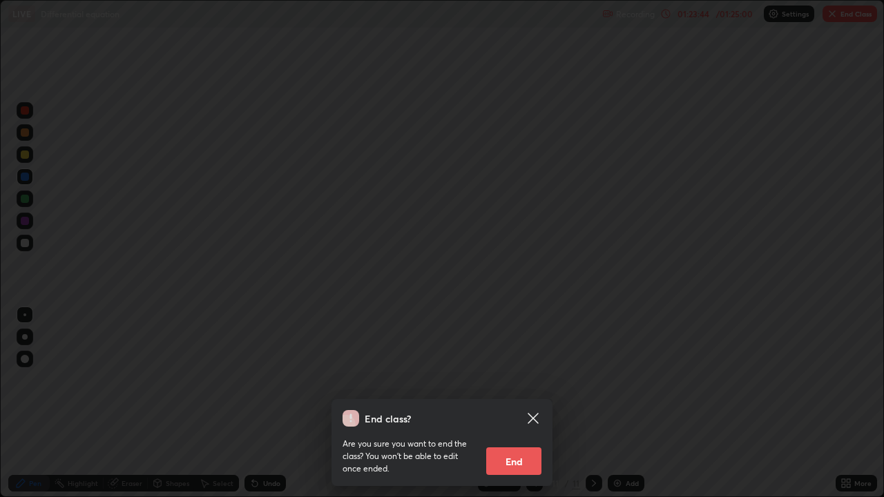
click at [521, 403] on button "End" at bounding box center [513, 461] width 55 height 28
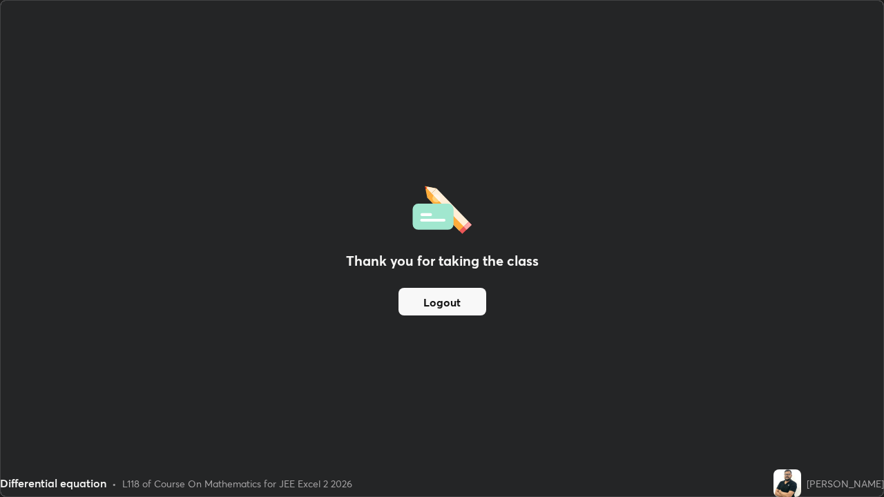
click at [442, 309] on button "Logout" at bounding box center [442, 302] width 88 height 28
